Goal: Book appointment/travel/reservation

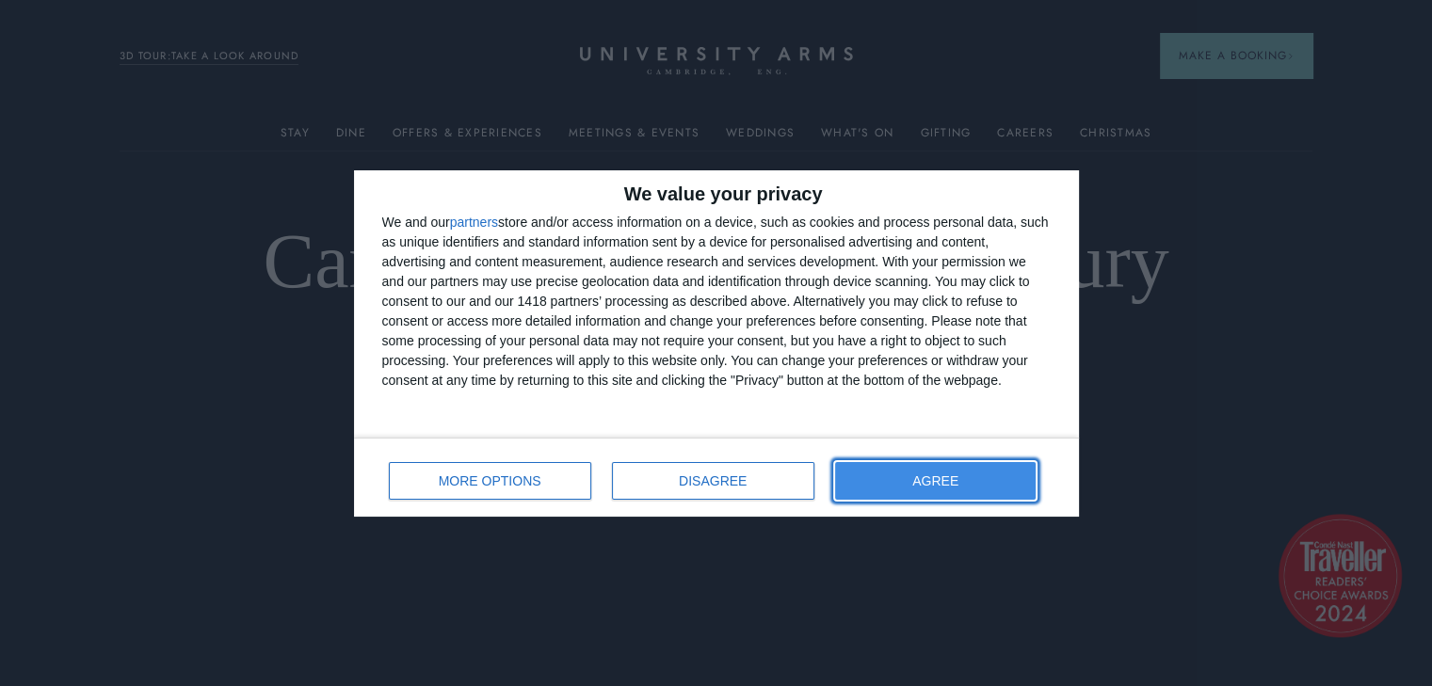
click at [957, 468] on button "AGREE" at bounding box center [936, 481] width 202 height 38
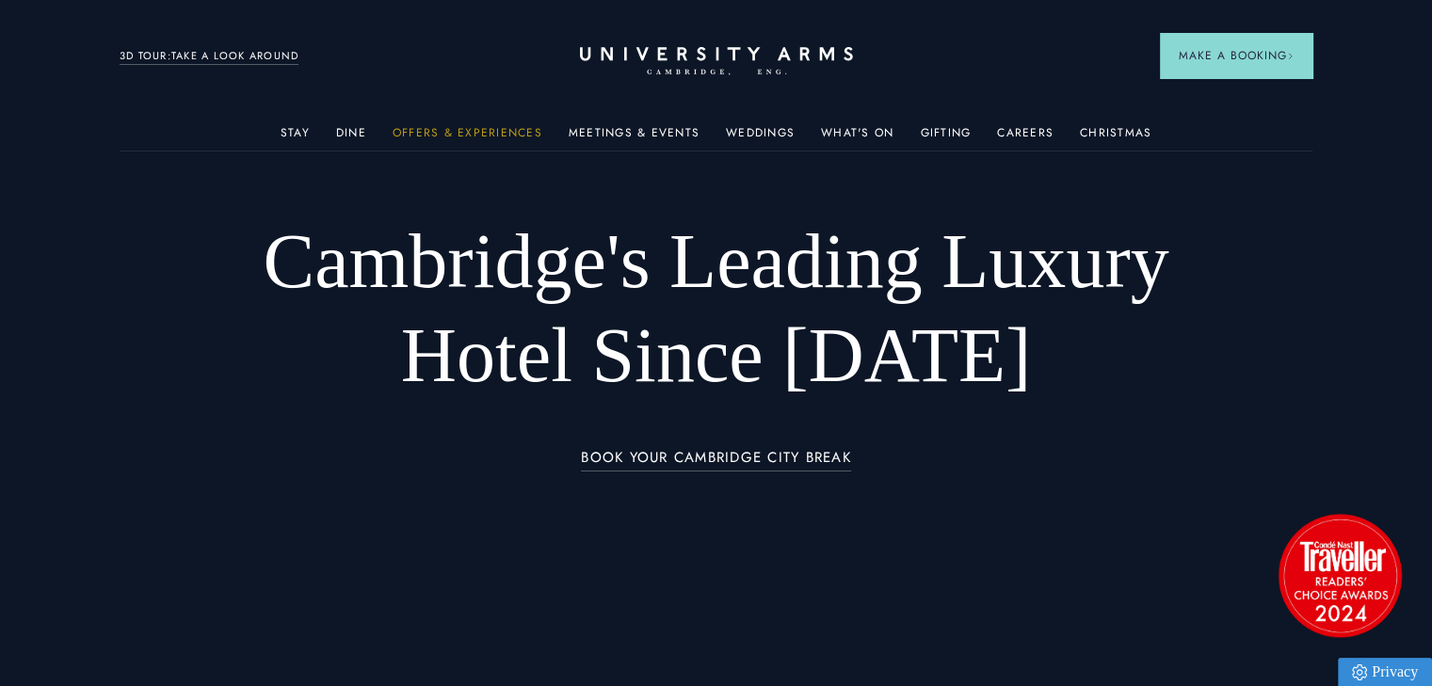
click at [480, 131] on link "Offers & Experiences" at bounding box center [468, 138] width 150 height 24
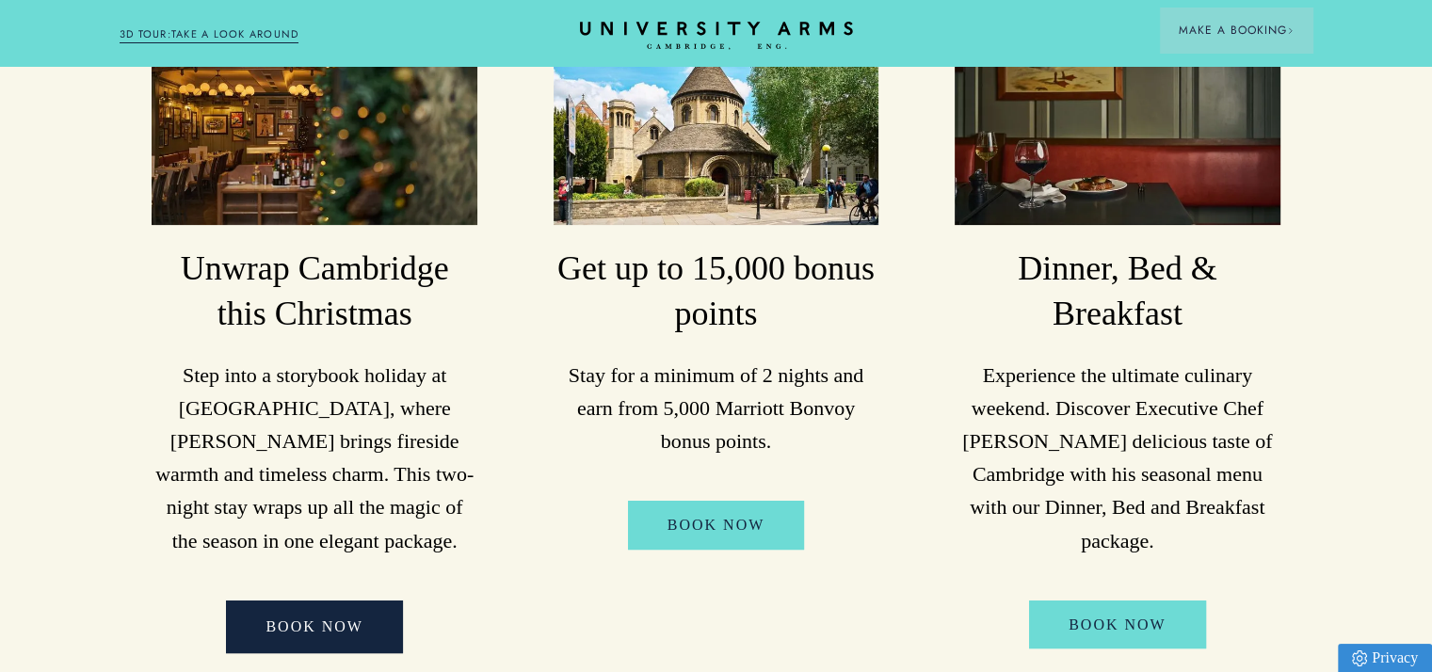
scroll to position [517, 0]
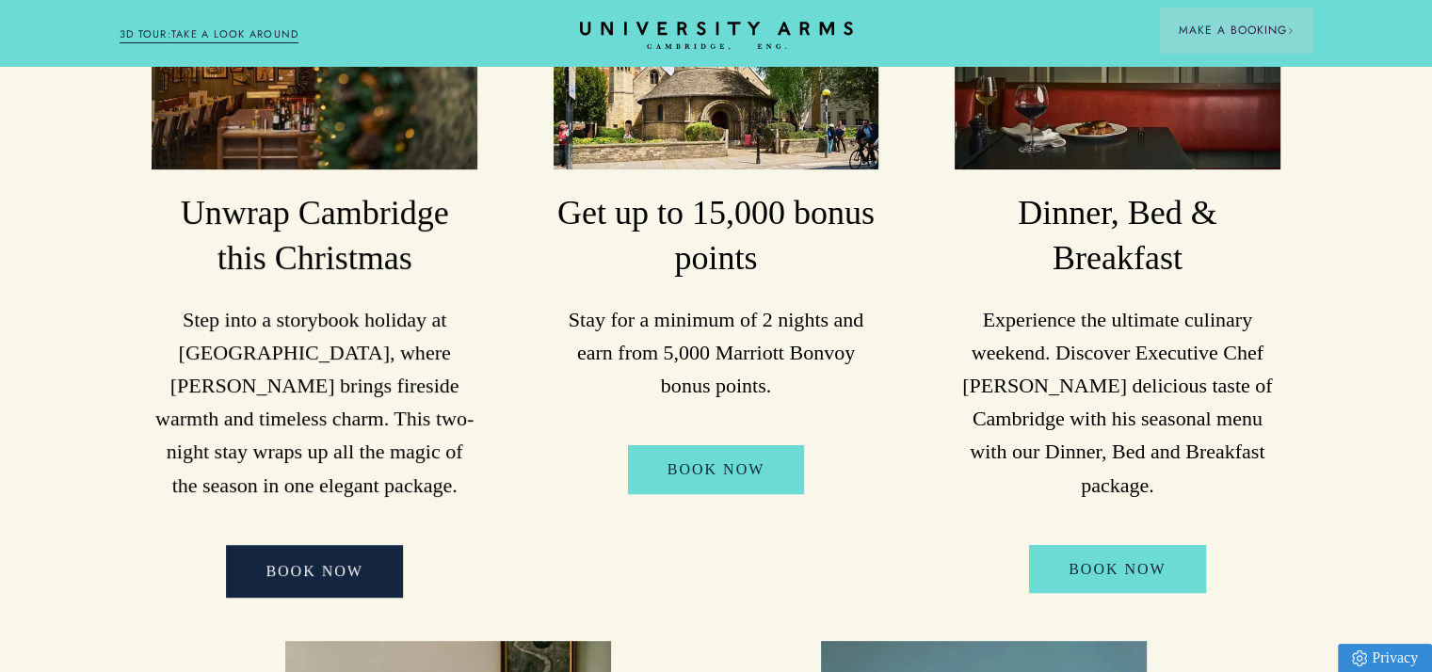
click at [296, 127] on img at bounding box center [315, 61] width 326 height 218
click at [309, 218] on h3 "Unwrap Cambridge this Christmas" at bounding box center [315, 236] width 326 height 90
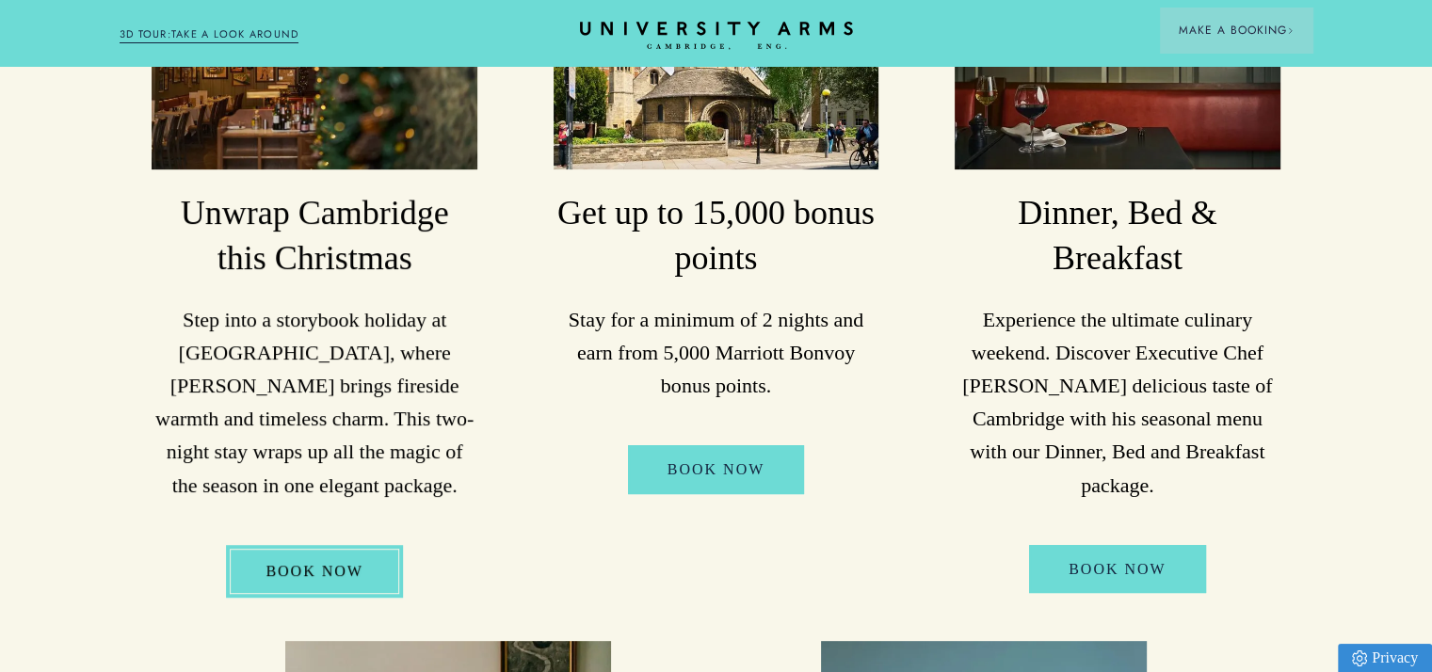
click at [305, 564] on link "BOOK NOW" at bounding box center [314, 571] width 177 height 53
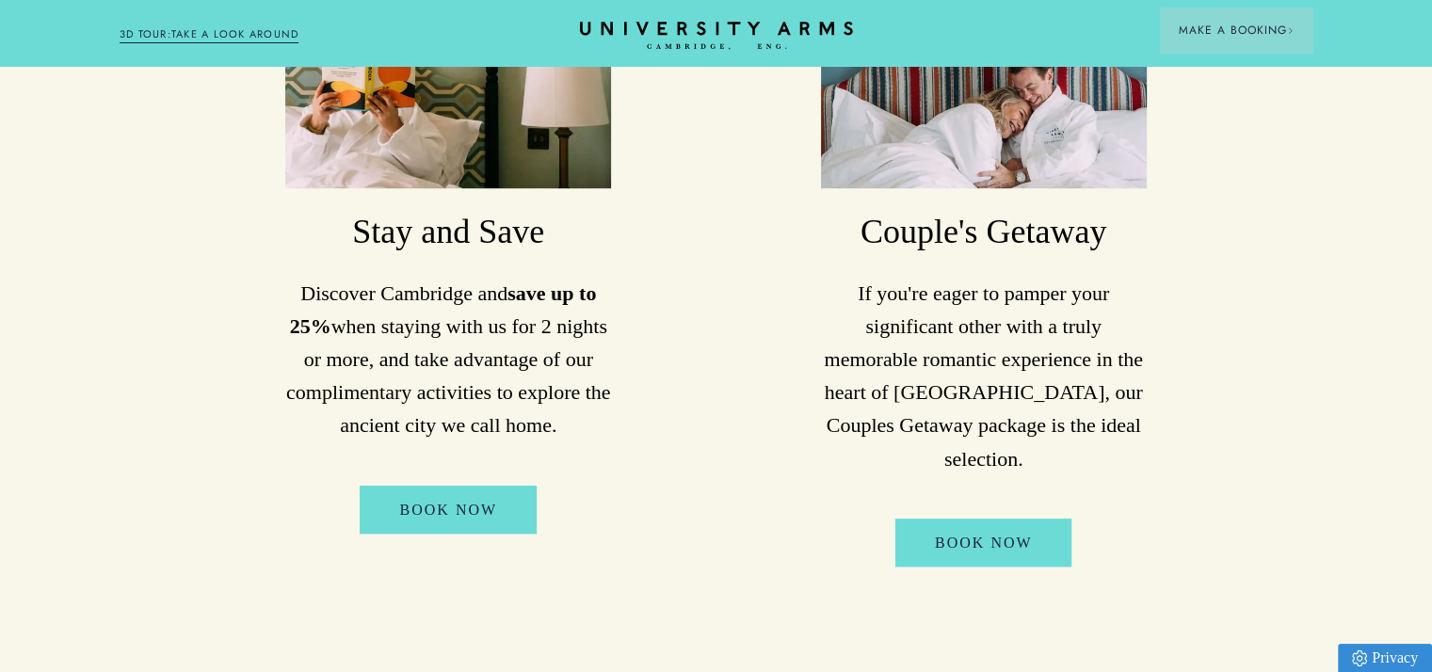
scroll to position [1185, 0]
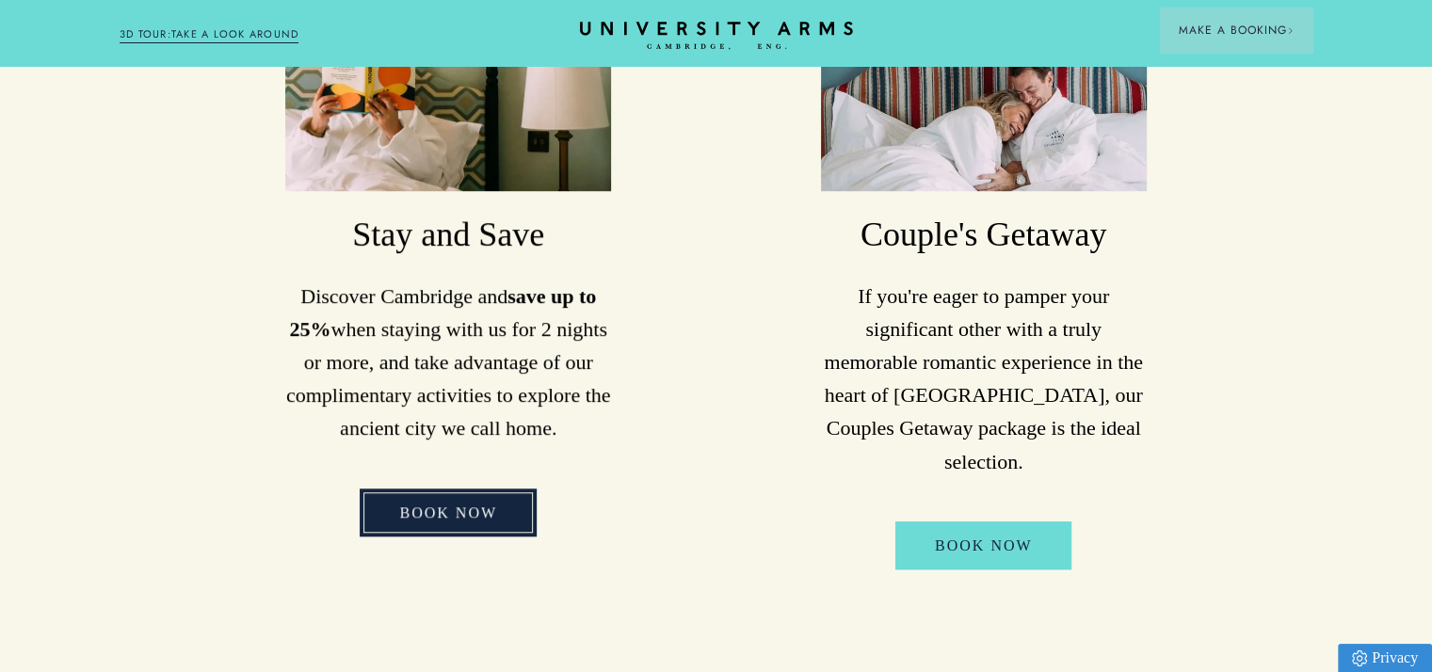
click at [416, 502] on link "Book Now" at bounding box center [448, 513] width 177 height 49
